Goal: Transaction & Acquisition: Download file/media

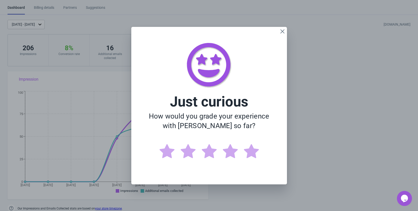
click at [285, 31] on div "Just curious How would you grade your experience with [PERSON_NAME] so far?" at bounding box center [209, 105] width 156 height 157
click at [282, 31] on icon "Close" at bounding box center [282, 31] width 5 height 5
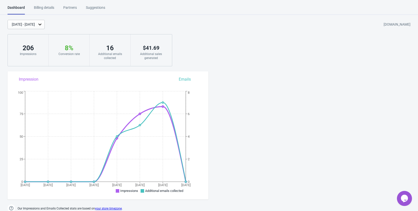
click at [100, 10] on div "Suggestions" at bounding box center [95, 9] width 19 height 9
click at [19, 6] on div "Dashboard" at bounding box center [16, 10] width 17 height 10
click at [48, 6] on div "Billing details" at bounding box center [44, 9] width 20 height 9
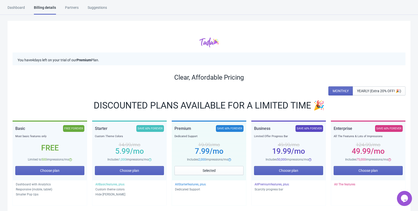
click at [17, 3] on html "Dashboard Billing details Partners Suggestions Dashboard Billing details Partne…" at bounding box center [209, 105] width 418 height 211
click at [21, 6] on div "Dashboard" at bounding box center [16, 9] width 17 height 9
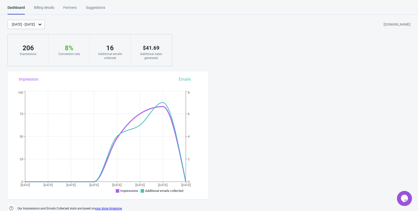
click at [108, 57] on div "Additional emails collected" at bounding box center [110, 56] width 31 height 8
click at [24, 50] on div "206" at bounding box center [28, 48] width 31 height 8
click at [66, 52] on div "8 %" at bounding box center [69, 48] width 31 height 8
click at [139, 45] on div "$ 41.69" at bounding box center [151, 48] width 31 height 8
click at [147, 47] on div "$ 41.69" at bounding box center [151, 48] width 31 height 8
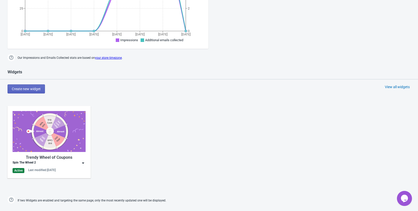
scroll to position [226, 0]
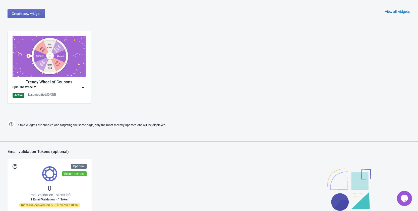
click at [83, 87] on img at bounding box center [83, 87] width 5 height 5
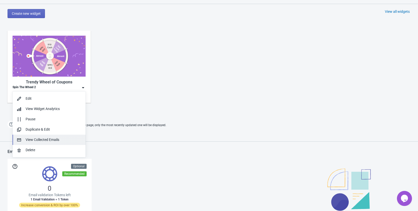
click at [66, 139] on div "View Collected Emails" at bounding box center [54, 139] width 56 height 5
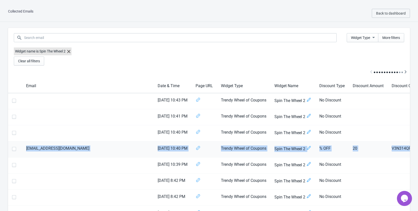
drag, startPoint x: 366, startPoint y: 145, endPoint x: 20, endPoint y: 146, distance: 346.1
click at [20, 146] on tr "[EMAIL_ADDRESS][DOMAIN_NAME] [DATE] 10:40 PM Trendy Wheel of Coupons Spin The W…" at bounding box center [280, 149] width 545 height 16
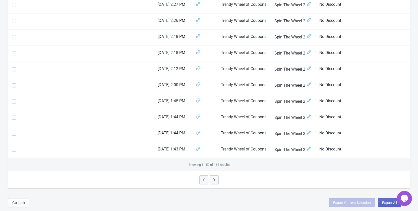
click at [213, 180] on icon "button" at bounding box center [214, 179] width 5 height 5
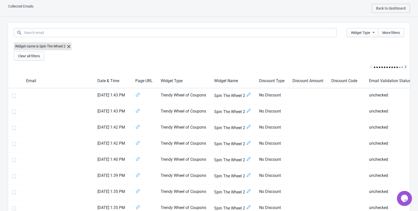
scroll to position [743, 0]
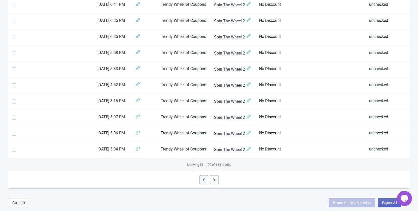
click at [203, 181] on icon "button" at bounding box center [203, 179] width 5 height 5
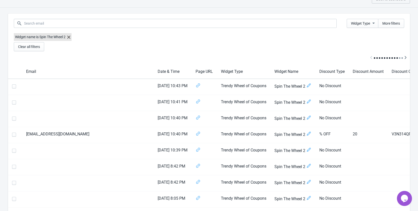
scroll to position [0, 0]
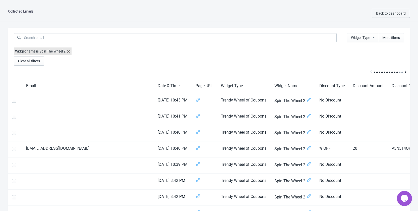
click at [406, 72] on icon "Scroll table right one column" at bounding box center [406, 71] width 2 height 3
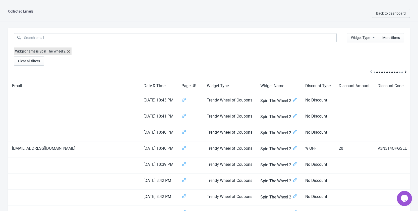
click at [406, 72] on icon "Scroll table right one column" at bounding box center [406, 71] width 2 height 3
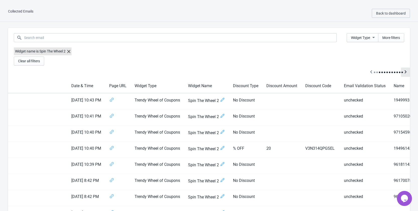
click at [406, 72] on icon "Scroll table right one column" at bounding box center [406, 71] width 2 height 3
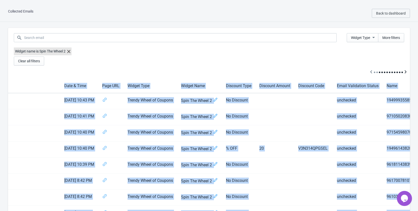
click at [406, 72] on div at bounding box center [209, 72] width 402 height 13
click at [383, 121] on td "9710502083073" at bounding box center [401, 117] width 37 height 16
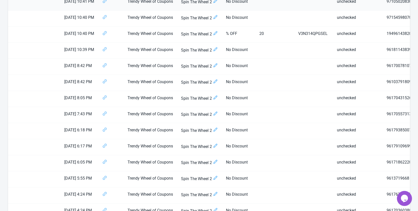
scroll to position [0, 0]
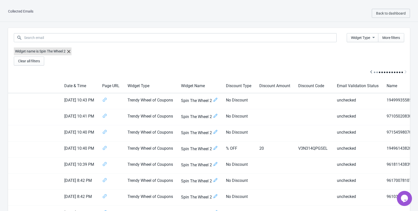
click at [69, 53] on icon at bounding box center [68, 51] width 3 height 3
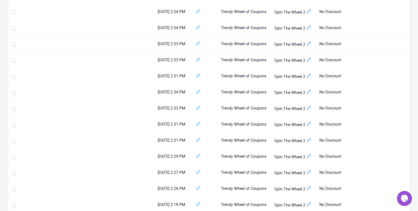
scroll to position [725, 0]
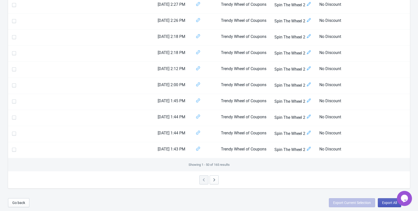
click at [387, 203] on span "Export All" at bounding box center [389, 203] width 15 height 4
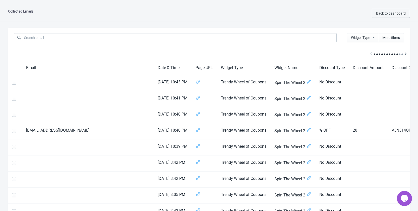
select select "2025"
select select "8"
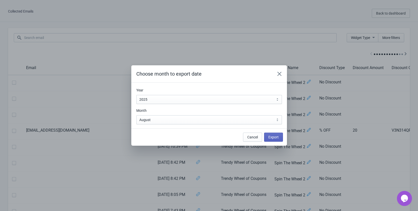
scroll to position [725, 0]
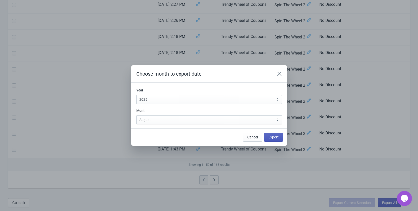
click at [280, 137] on button "Export" at bounding box center [273, 137] width 19 height 9
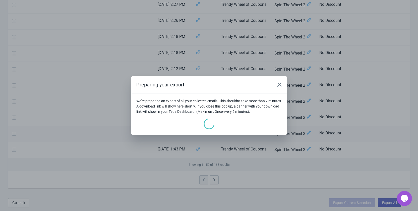
scroll to position [0, 0]
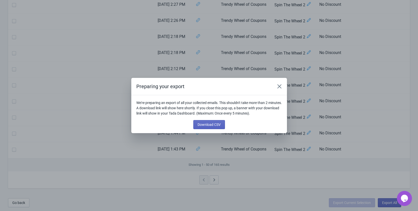
drag, startPoint x: 137, startPoint y: 100, endPoint x: 275, endPoint y: 115, distance: 138.8
click at [273, 117] on section "We're preparing an export of all your collected emails. This shouldn't take mor…" at bounding box center [209, 114] width 156 height 38
copy p "We're preparing an export of all your collected emails. This shouldn't take mor…"
click at [220, 124] on span "Download CSV" at bounding box center [209, 125] width 23 height 4
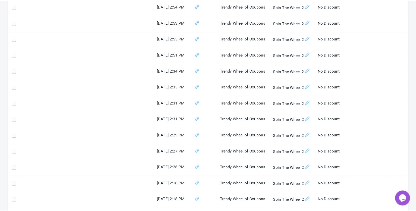
scroll to position [448, 0]
